Goal: Task Accomplishment & Management: Complete application form

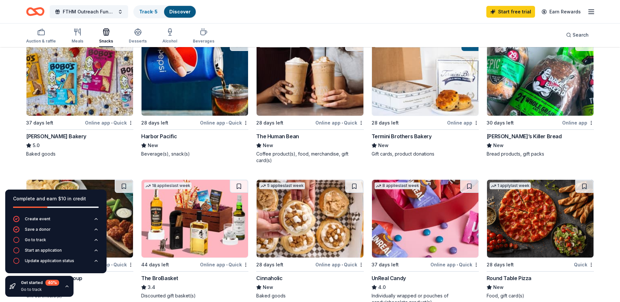
scroll to position [218, 0]
click at [530, 70] on img at bounding box center [540, 77] width 107 height 78
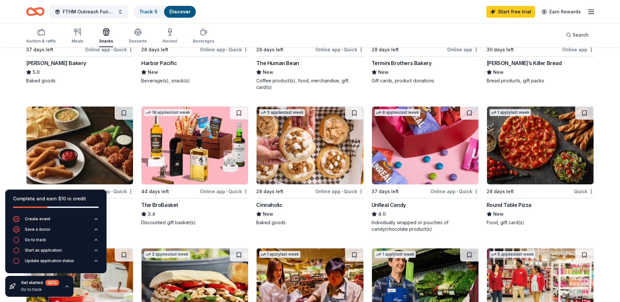
scroll to position [287, 0]
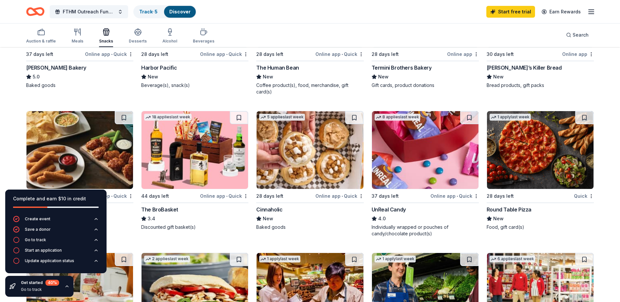
click at [281, 137] on img at bounding box center [310, 150] width 107 height 78
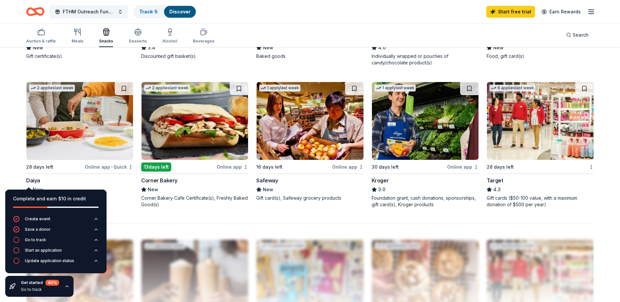
scroll to position [459, 0]
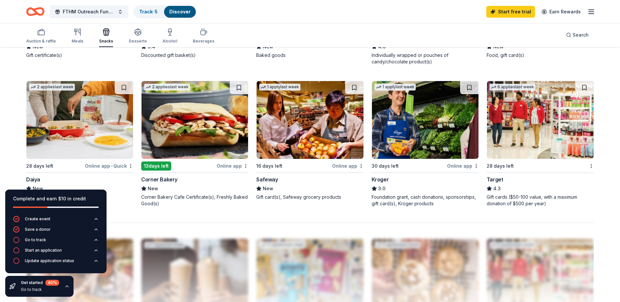
click at [309, 112] on img at bounding box center [310, 120] width 107 height 78
click at [315, 128] on img at bounding box center [310, 120] width 107 height 78
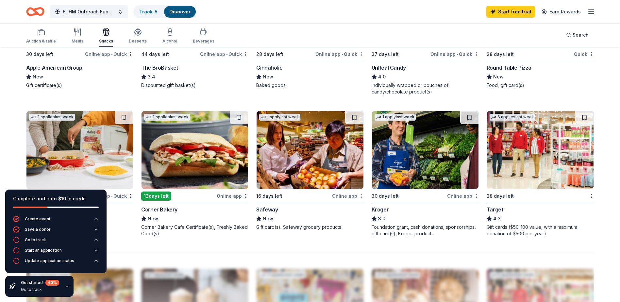
scroll to position [425, 0]
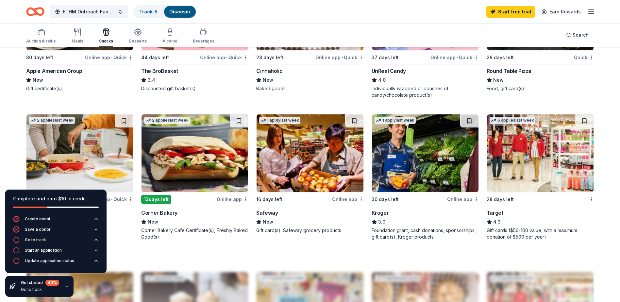
click at [431, 160] on img at bounding box center [425, 153] width 107 height 78
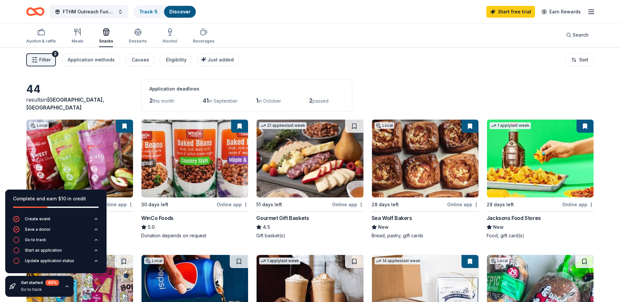
scroll to position [0, 0]
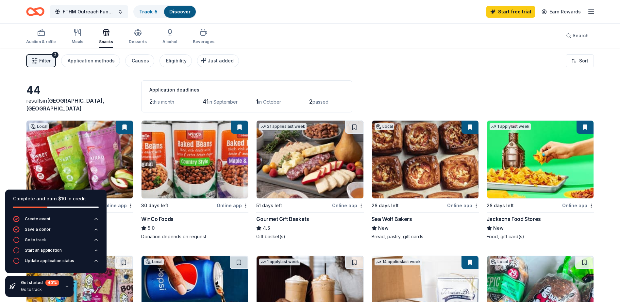
click at [528, 163] on img at bounding box center [540, 160] width 107 height 78
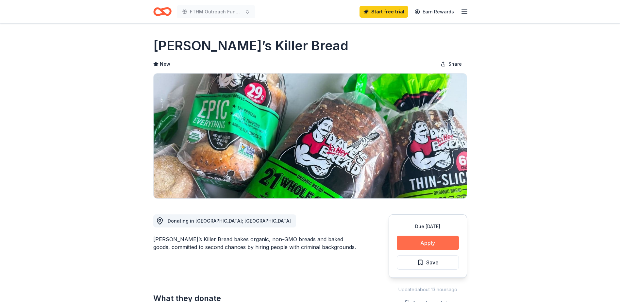
click at [423, 238] on button "Apply" at bounding box center [428, 243] width 62 height 14
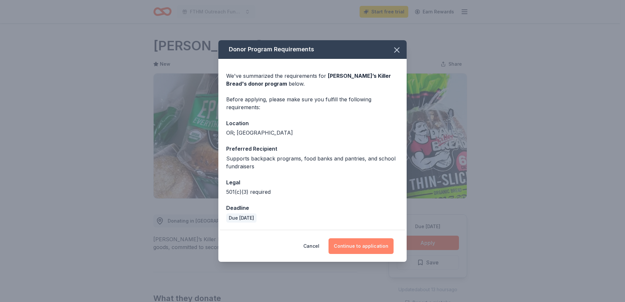
click at [357, 241] on button "Continue to application" at bounding box center [361, 246] width 65 height 16
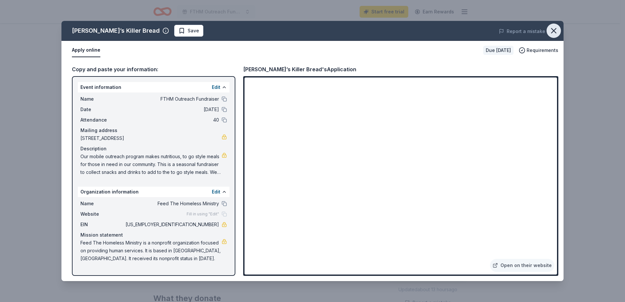
click at [552, 31] on icon "button" at bounding box center [553, 30] width 9 height 9
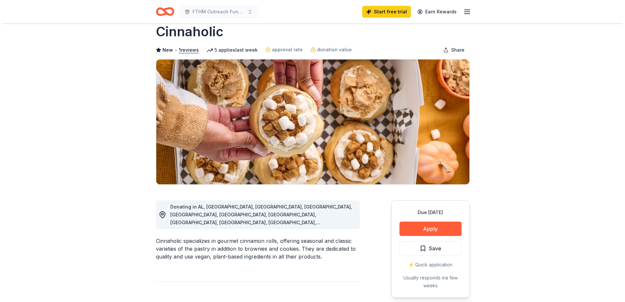
scroll to position [10, 0]
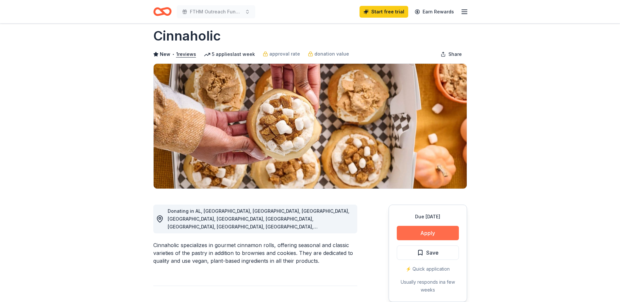
click at [430, 231] on button "Apply" at bounding box center [428, 233] width 62 height 14
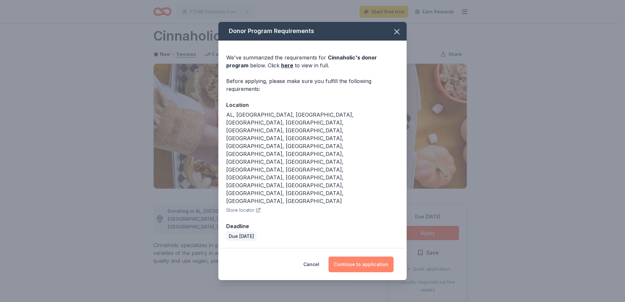
click at [360, 257] on button "Continue to application" at bounding box center [361, 265] width 65 height 16
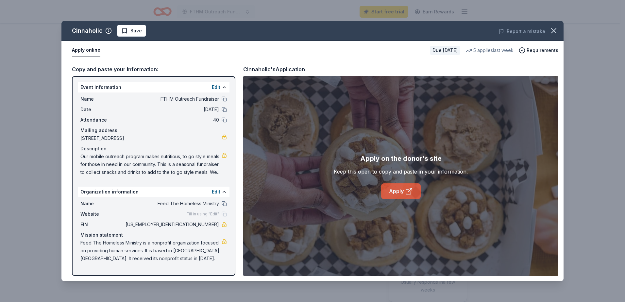
click at [404, 187] on link "Apply" at bounding box center [401, 191] width 40 height 16
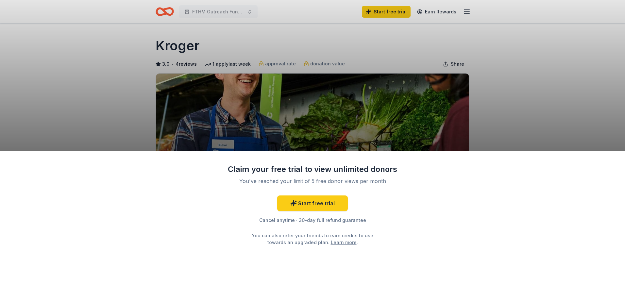
click at [435, 104] on div "Claim your free trial to view unlimited donors You've reached your limit of 5 f…" at bounding box center [312, 151] width 625 height 302
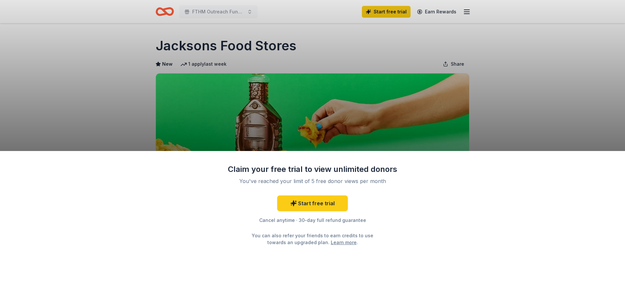
click at [530, 125] on div "Claim your free trial to view unlimited donors You've reached your limit of 5 f…" at bounding box center [312, 151] width 625 height 302
click at [315, 100] on div "Claim your free trial to view unlimited donors You've reached your limit of 5 f…" at bounding box center [312, 151] width 625 height 302
click at [465, 12] on div "Claim your free trial to view unlimited donors You've reached your limit of 5 f…" at bounding box center [312, 151] width 625 height 302
drag, startPoint x: 328, startPoint y: 88, endPoint x: 386, endPoint y: -28, distance: 129.7
click at [386, 0] on html "FTHM Outreach Fundraiser Start free trial Earn Rewards Due in 28 days Share Jac…" at bounding box center [312, 151] width 625 height 302
